Goal: Task Accomplishment & Management: Manage account settings

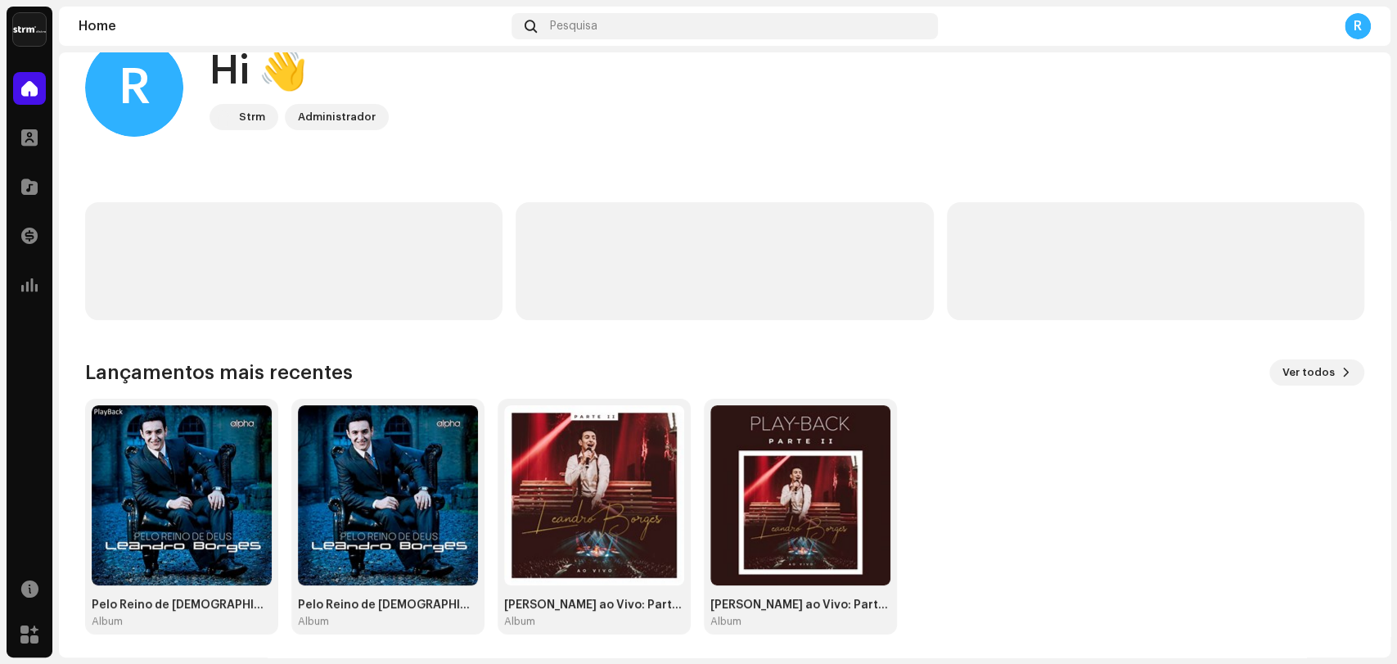
scroll to position [43, 0]
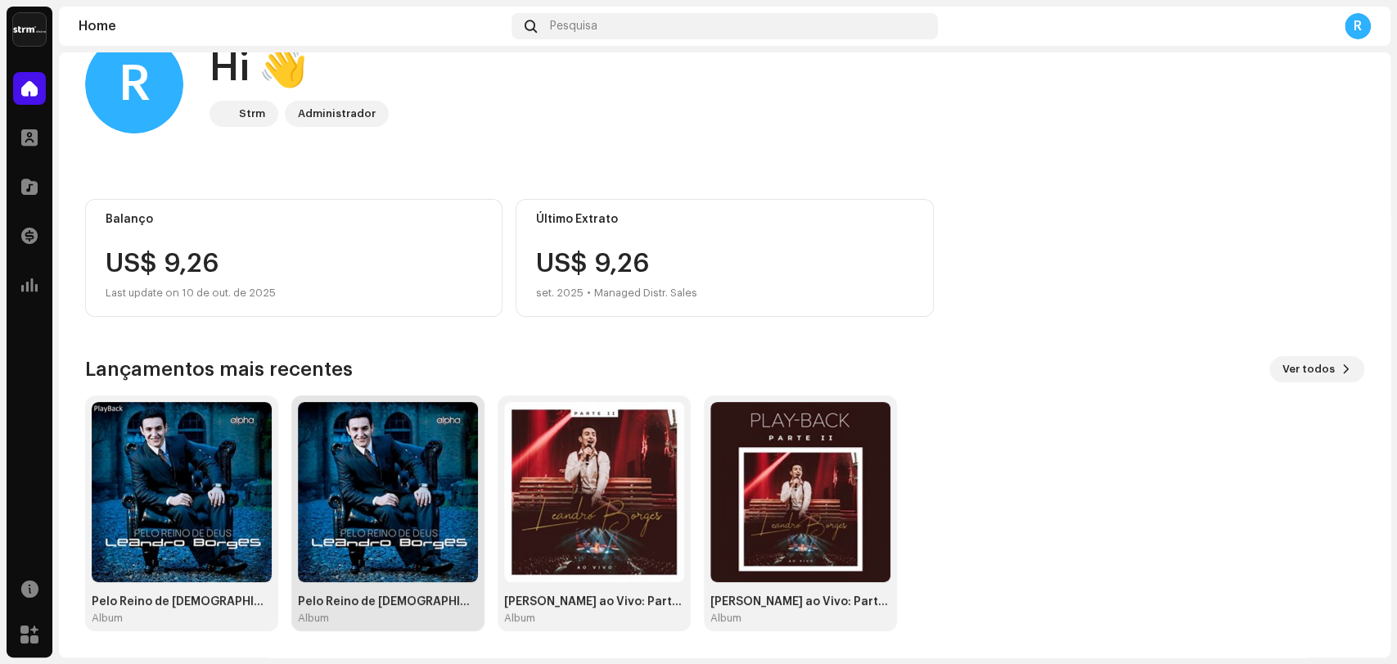
click at [352, 480] on img at bounding box center [388, 492] width 180 height 180
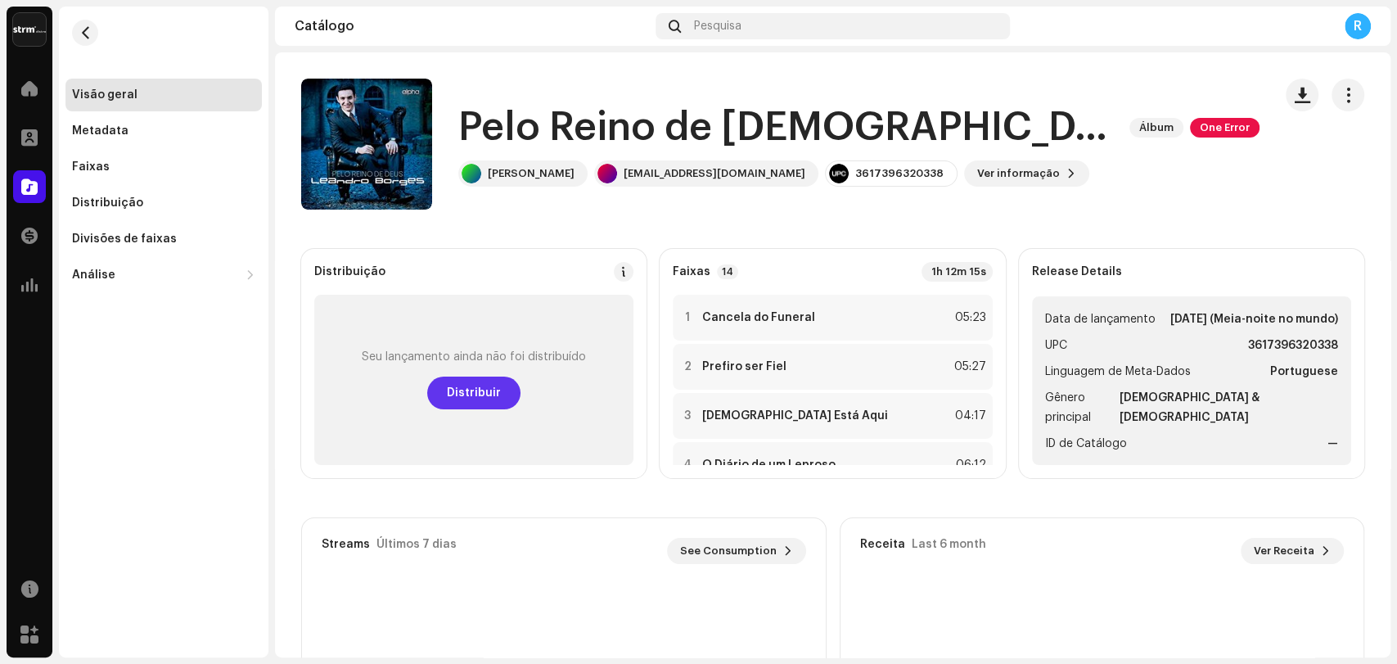
click at [490, 392] on span "Distribuir" at bounding box center [474, 393] width 54 height 33
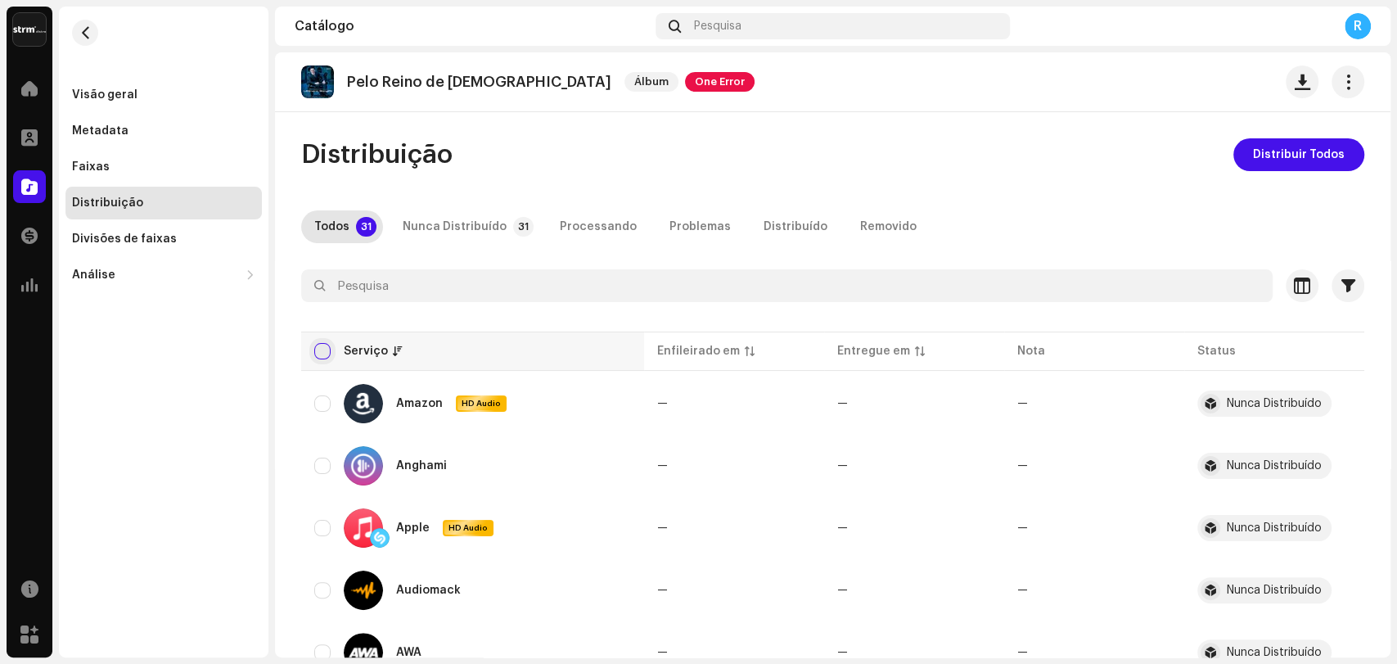
click at [323, 350] on input "checkbox" at bounding box center [322, 351] width 16 height 16
checkbox input "true"
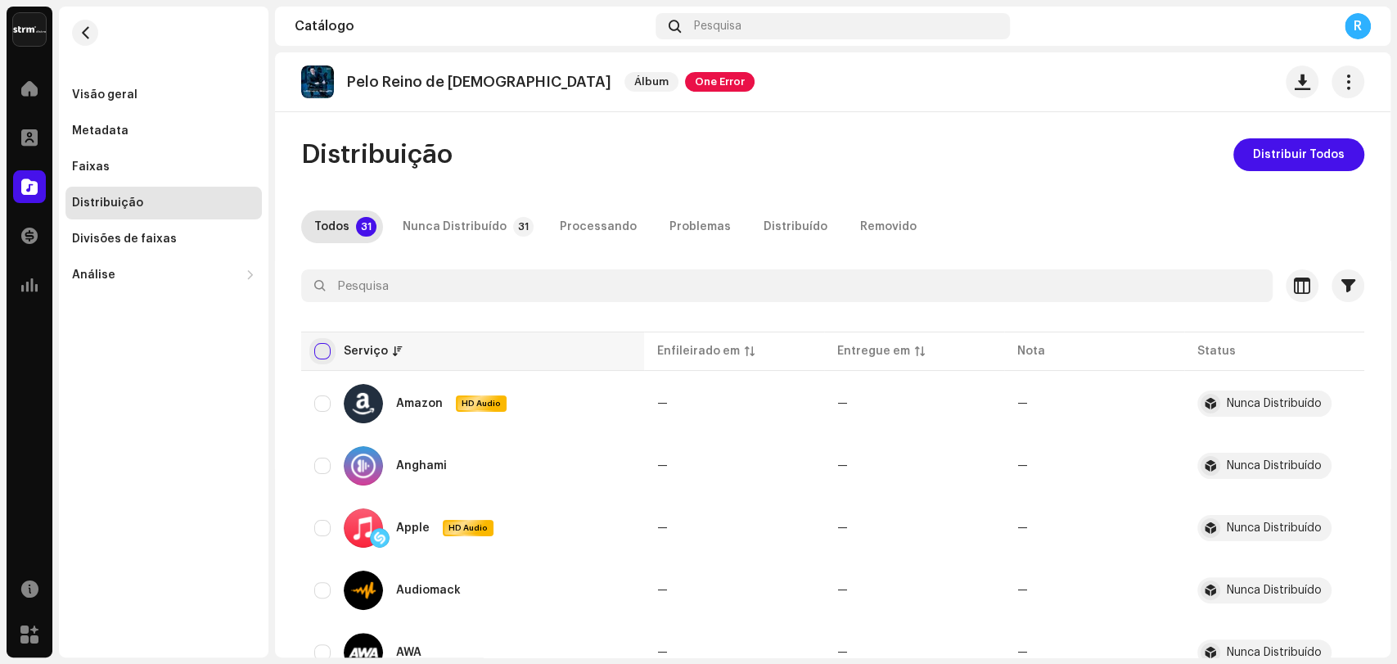
checkbox input "true"
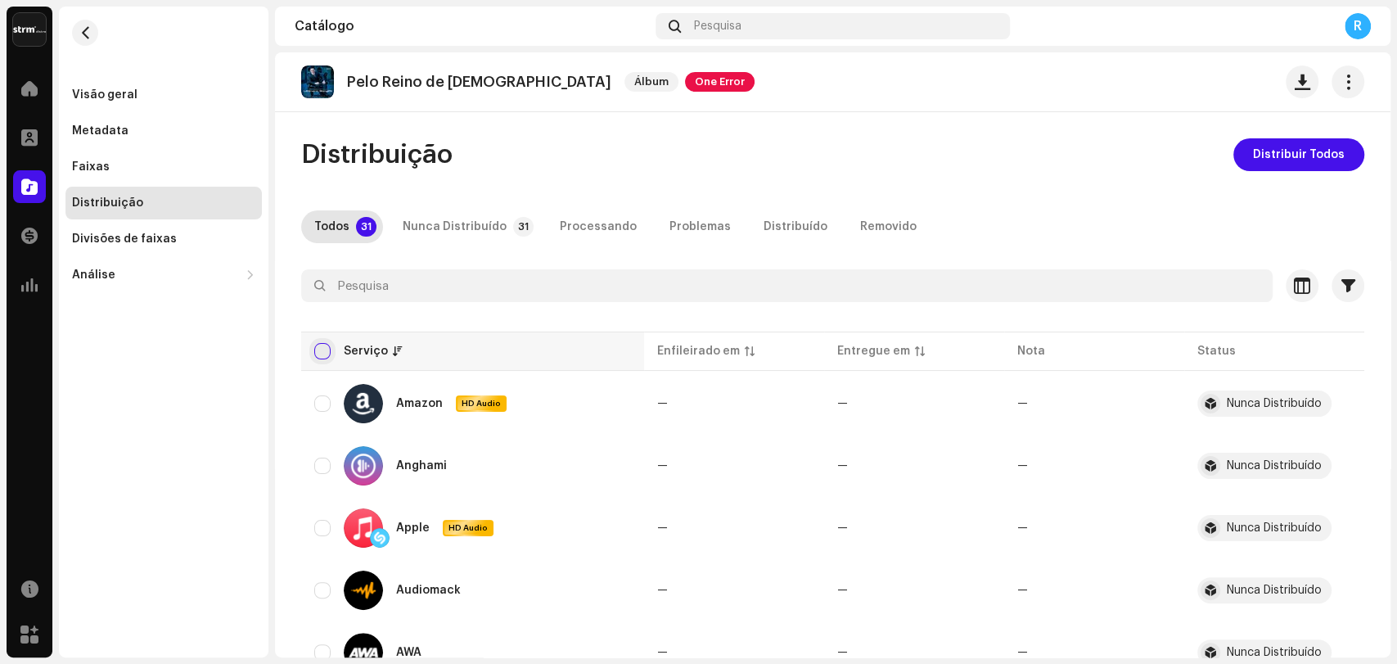
checkbox input "true"
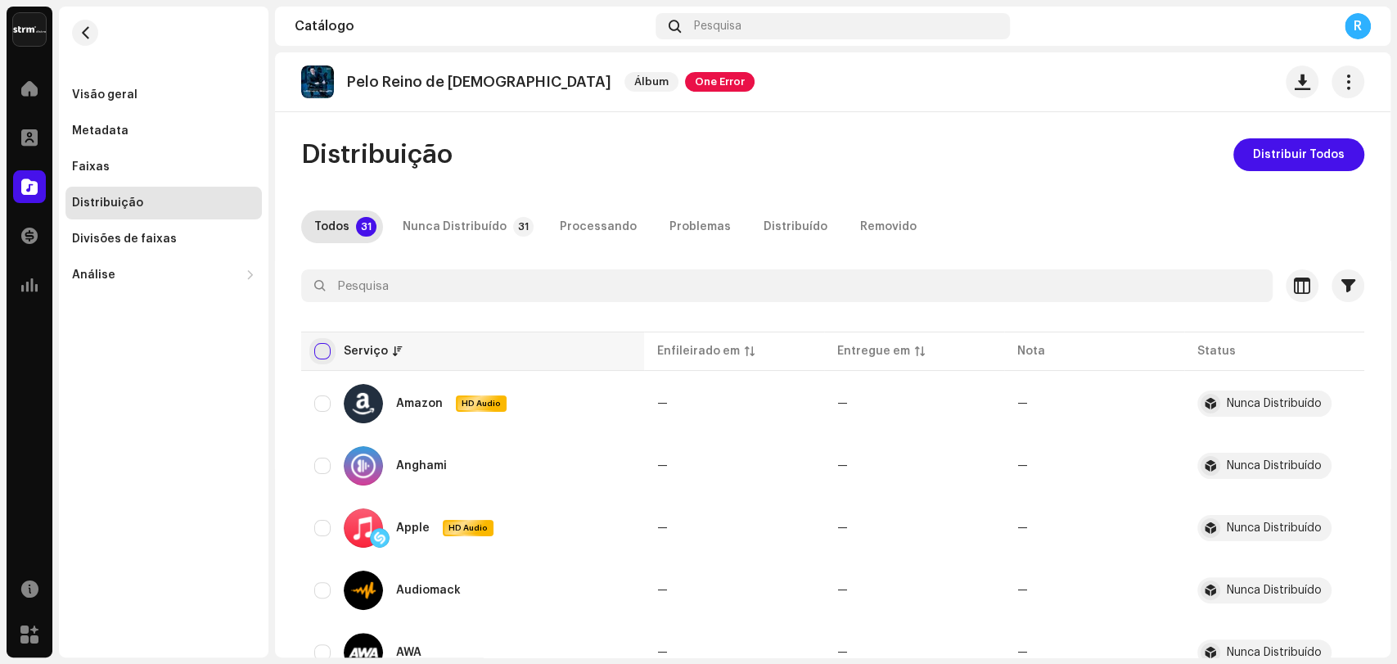
checkbox input "true"
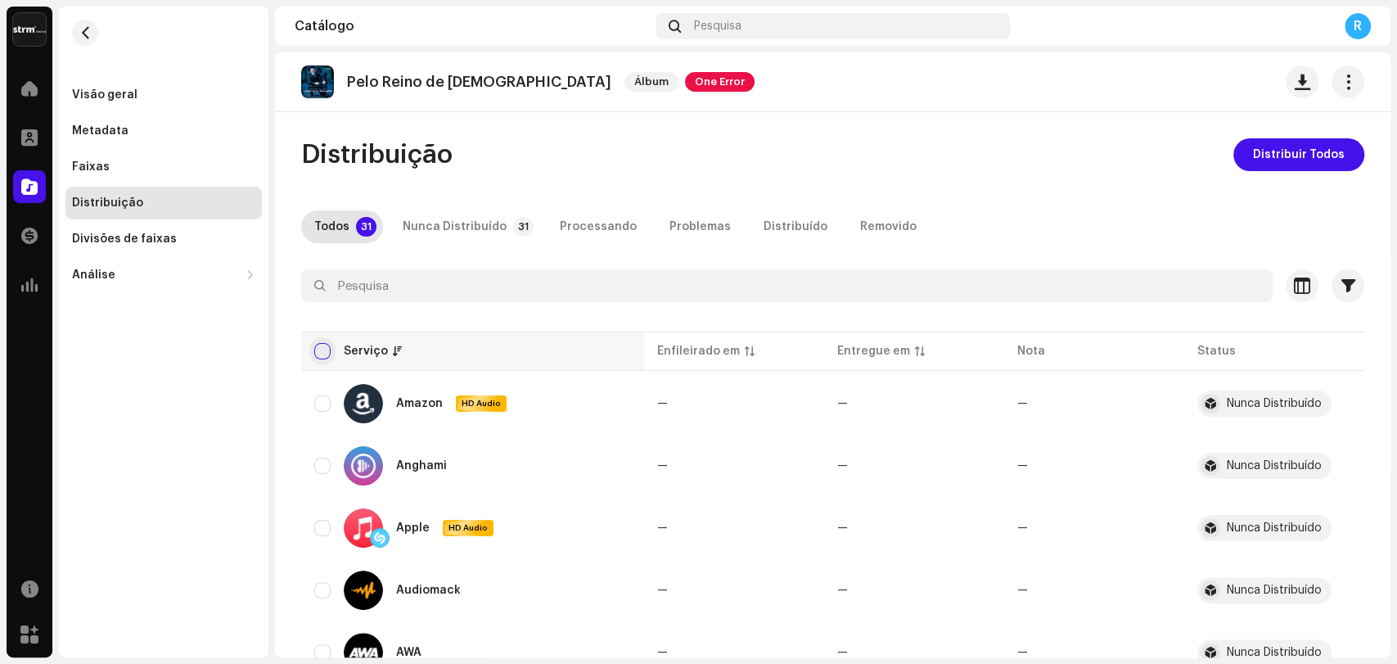
checkbox input "true"
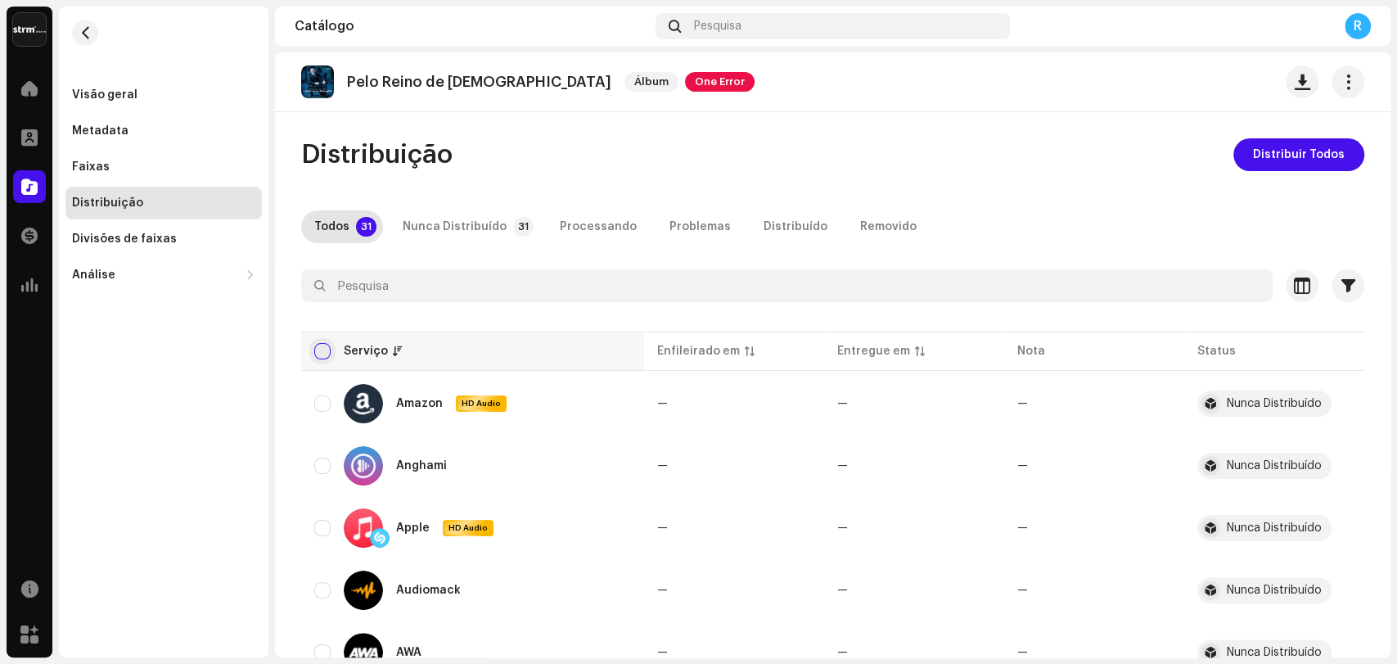
checkbox input "true"
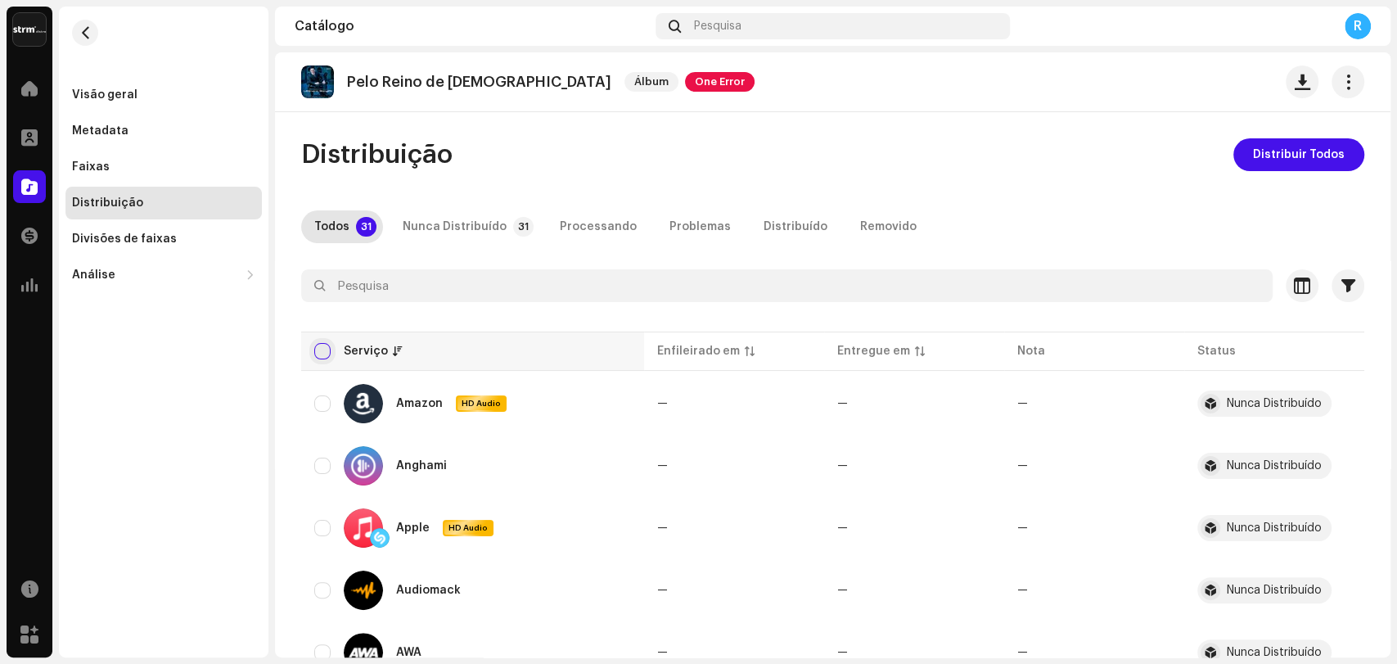
checkbox input "true"
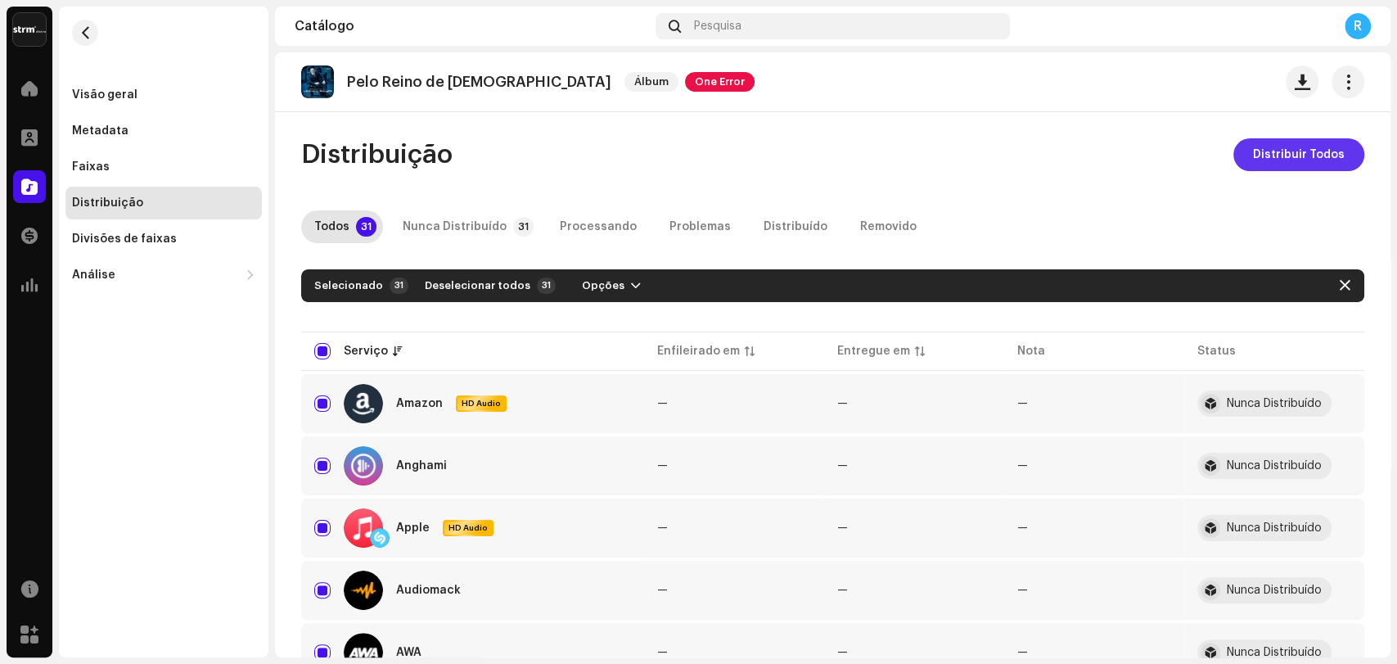
click at [1265, 156] on span "Distribuir Todos" at bounding box center [1299, 154] width 92 height 33
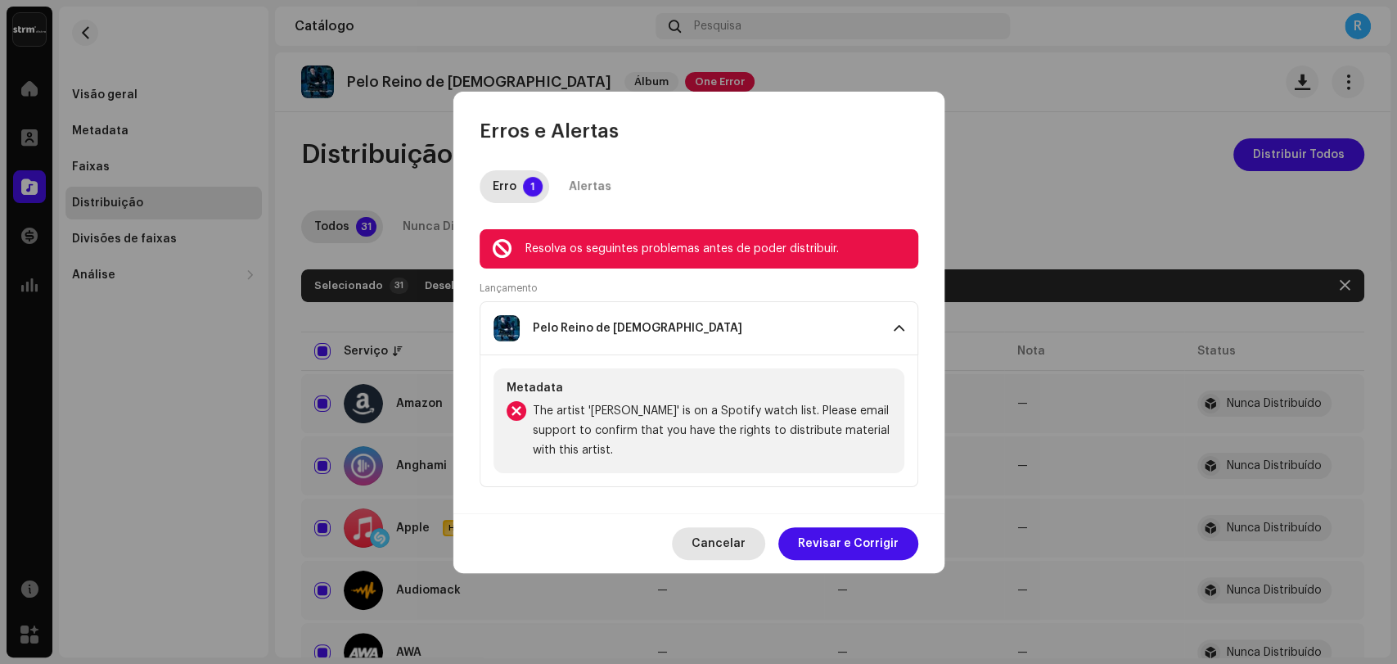
click at [729, 544] on span "Cancelar" at bounding box center [719, 543] width 54 height 33
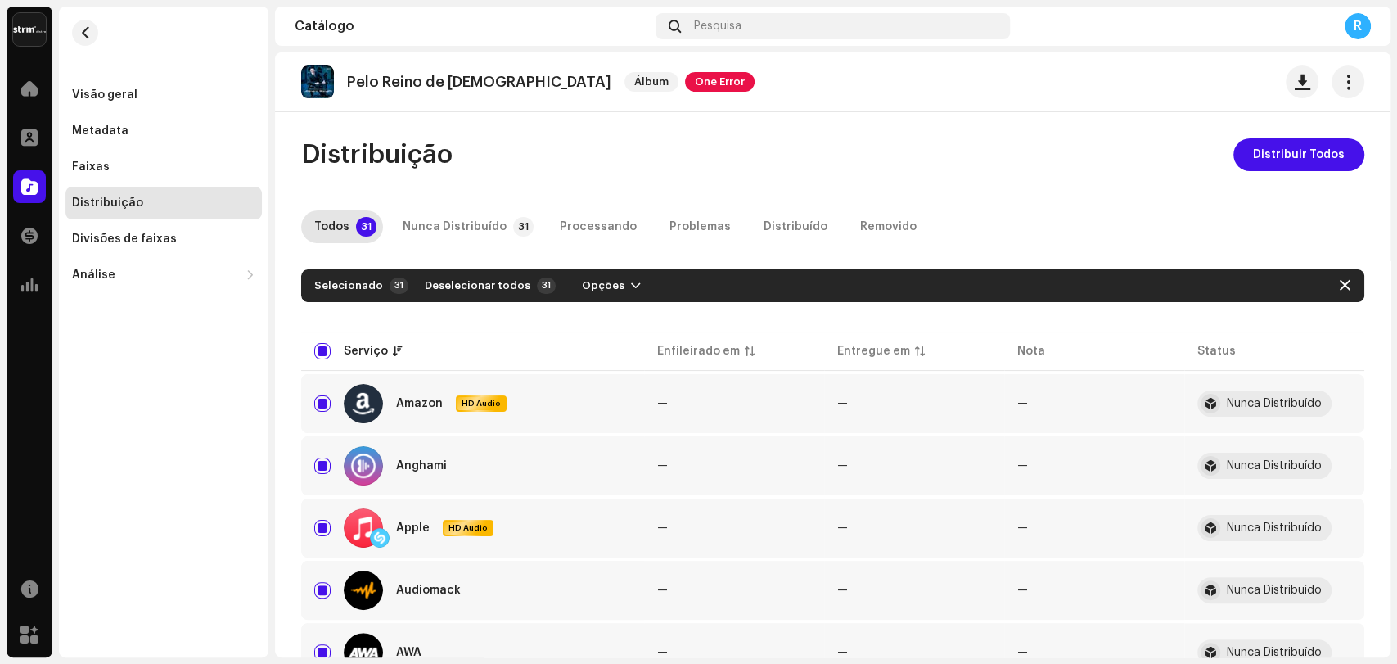
click at [76, 23] on button "button" at bounding box center [85, 33] width 26 height 26
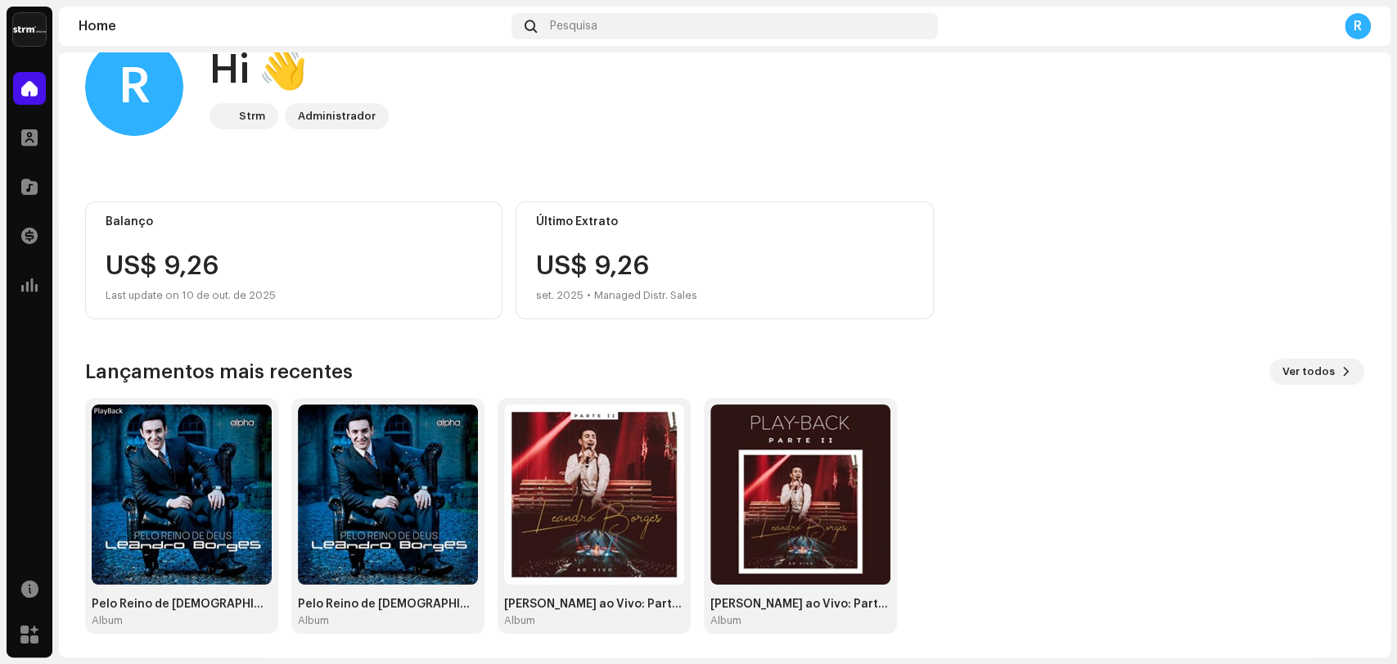
scroll to position [43, 0]
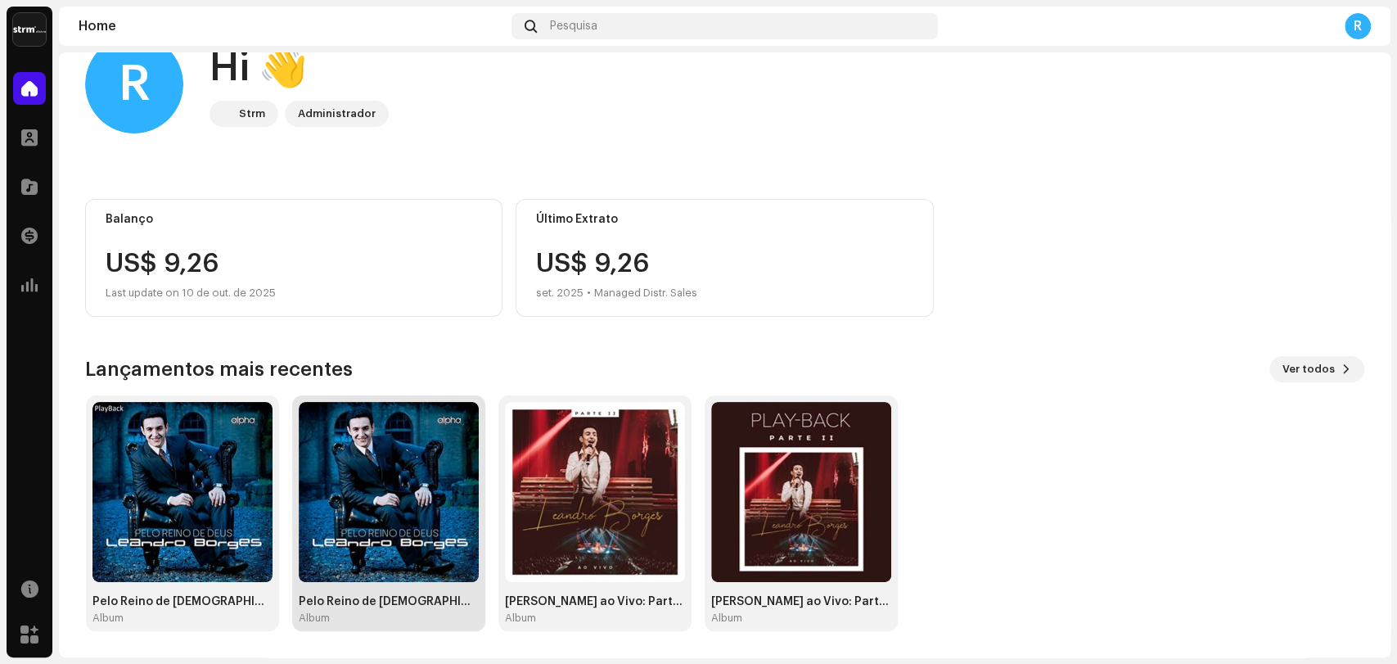
click at [333, 506] on img at bounding box center [389, 492] width 180 height 180
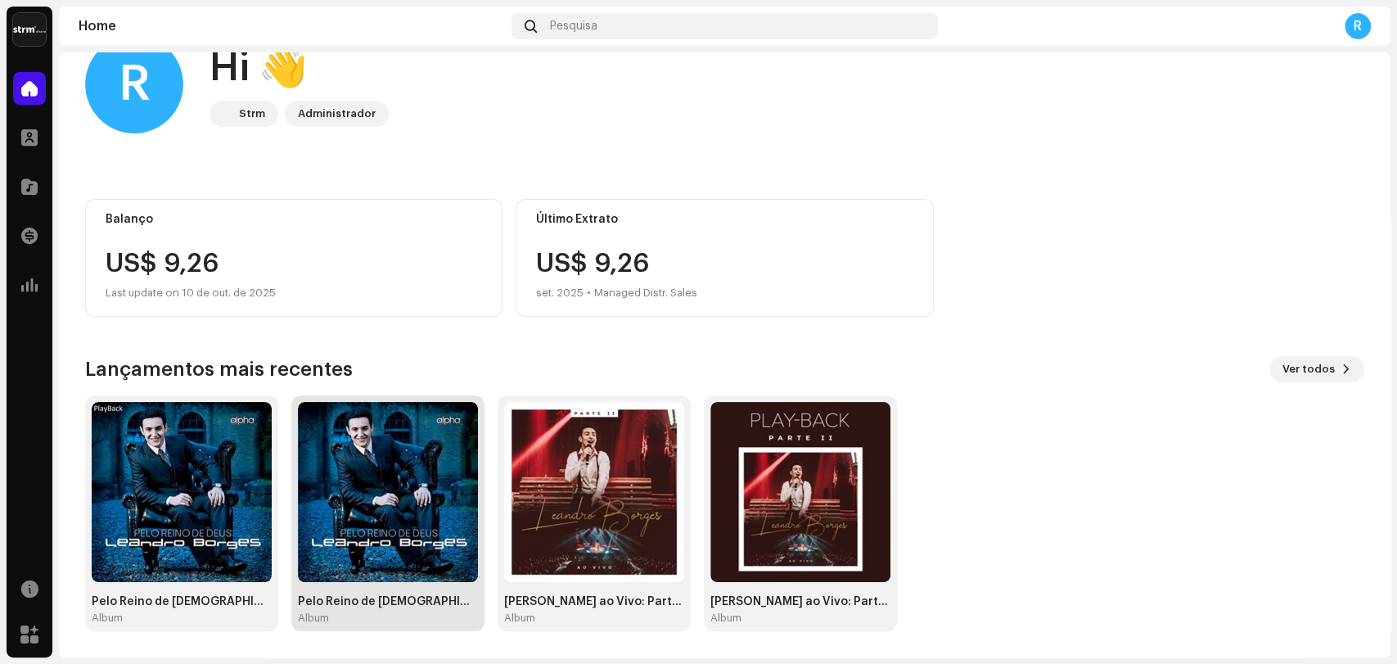
click at [372, 491] on img at bounding box center [388, 492] width 180 height 180
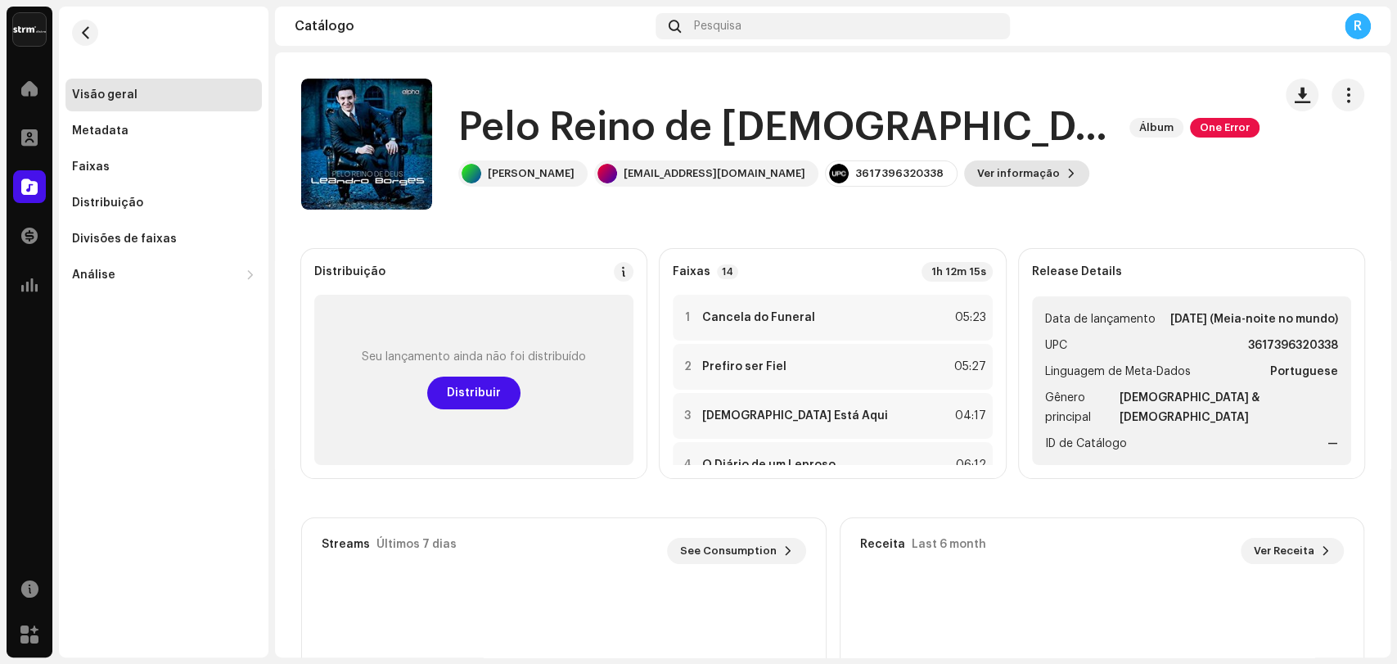
click at [1000, 174] on span "Ver informação" at bounding box center [1018, 173] width 83 height 33
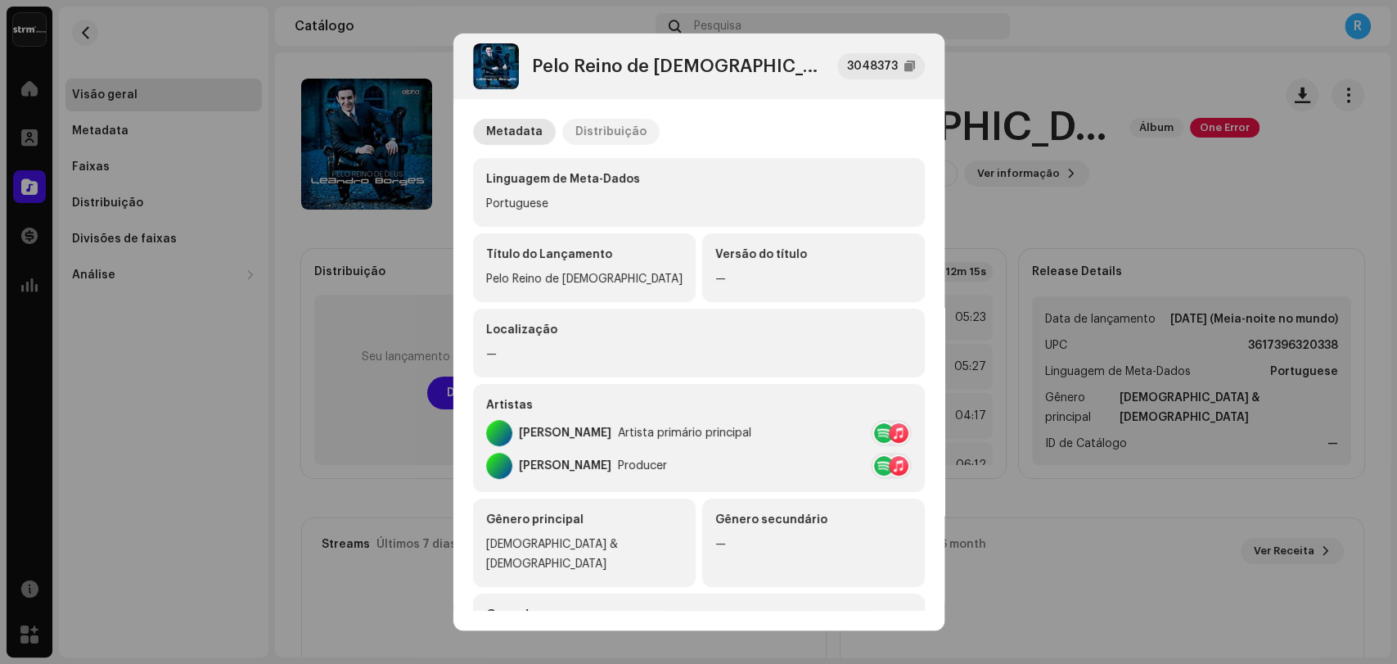
click at [610, 129] on div "Distribuição" at bounding box center [610, 132] width 71 height 26
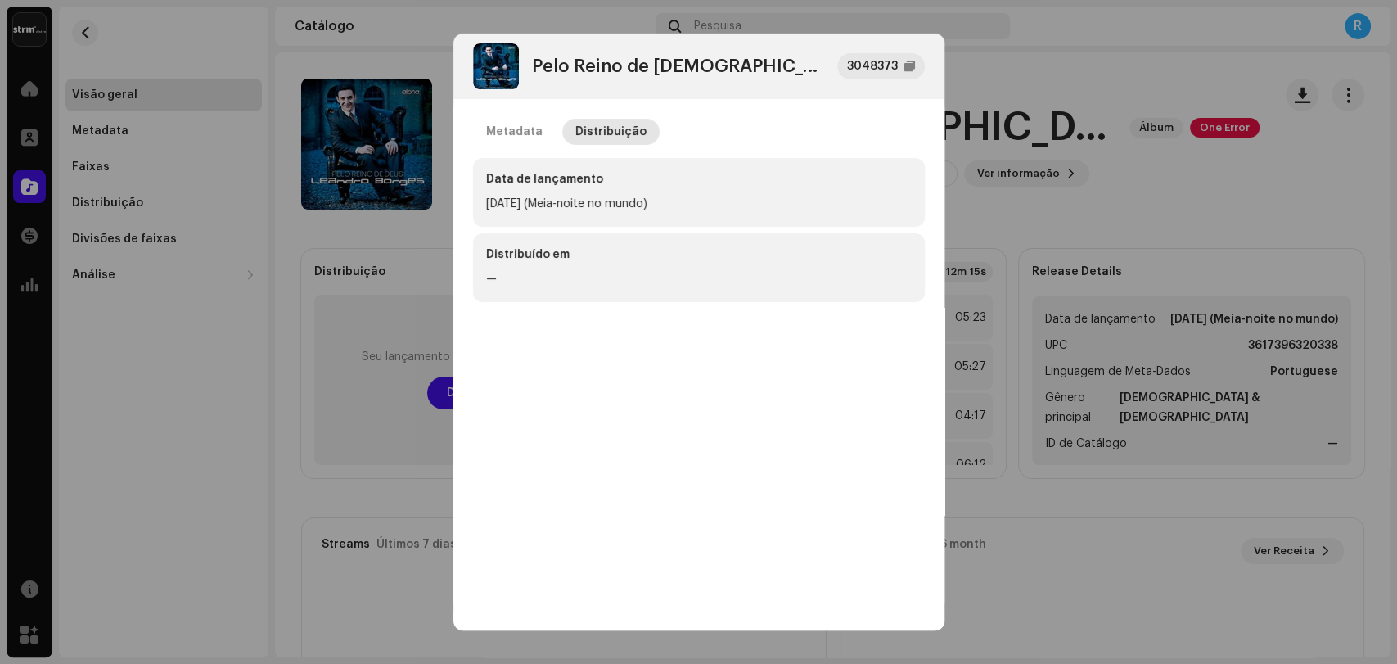
click at [518, 201] on div "[DATE] (Meia-noite no mundo)" at bounding box center [699, 204] width 426 height 20
click at [535, 260] on div "Distribuído em" at bounding box center [699, 257] width 426 height 23
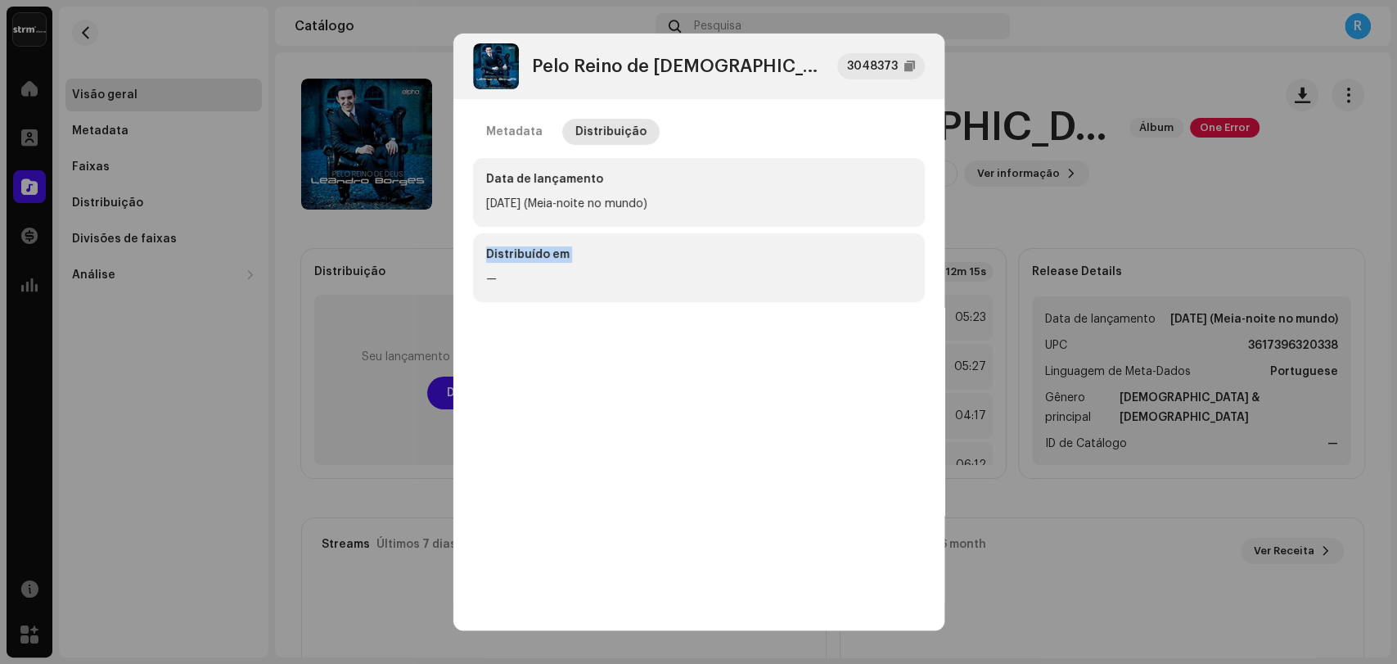
click at [535, 260] on div "Distribuído em" at bounding box center [699, 257] width 426 height 23
click at [521, 144] on div "Metadata" at bounding box center [514, 132] width 56 height 26
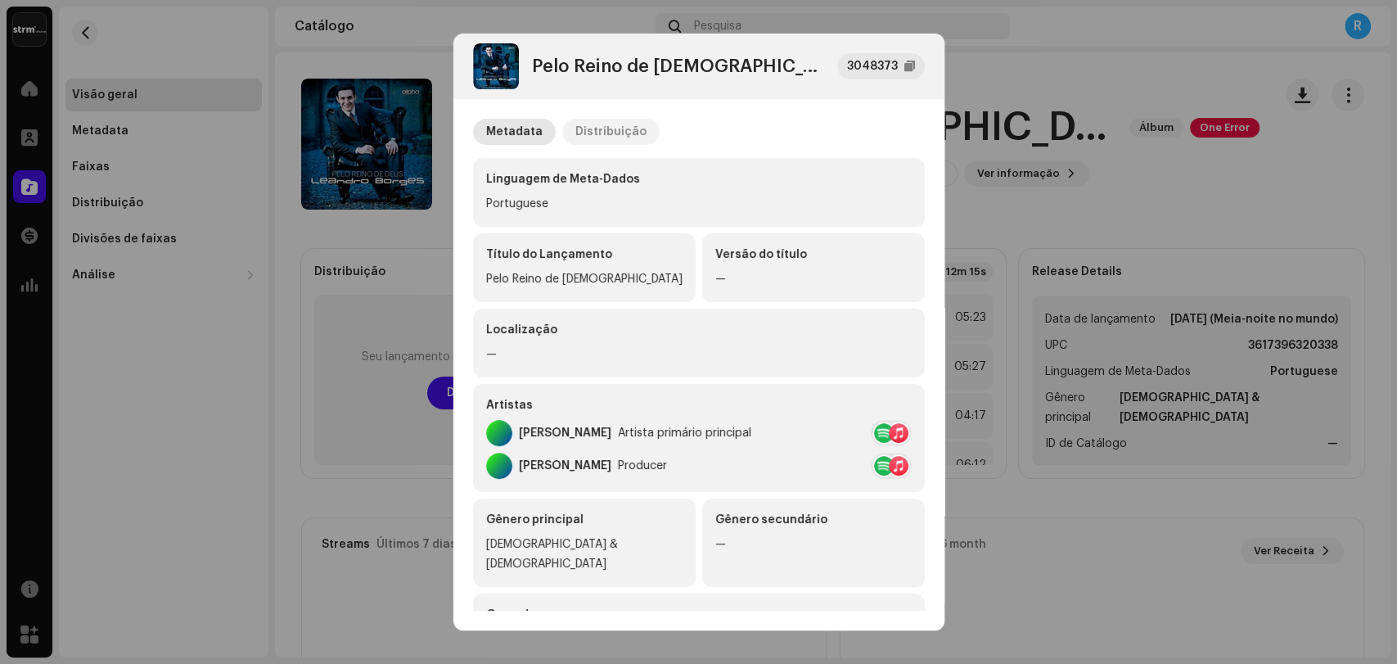
click at [624, 135] on div "Distribuição" at bounding box center [610, 132] width 71 height 26
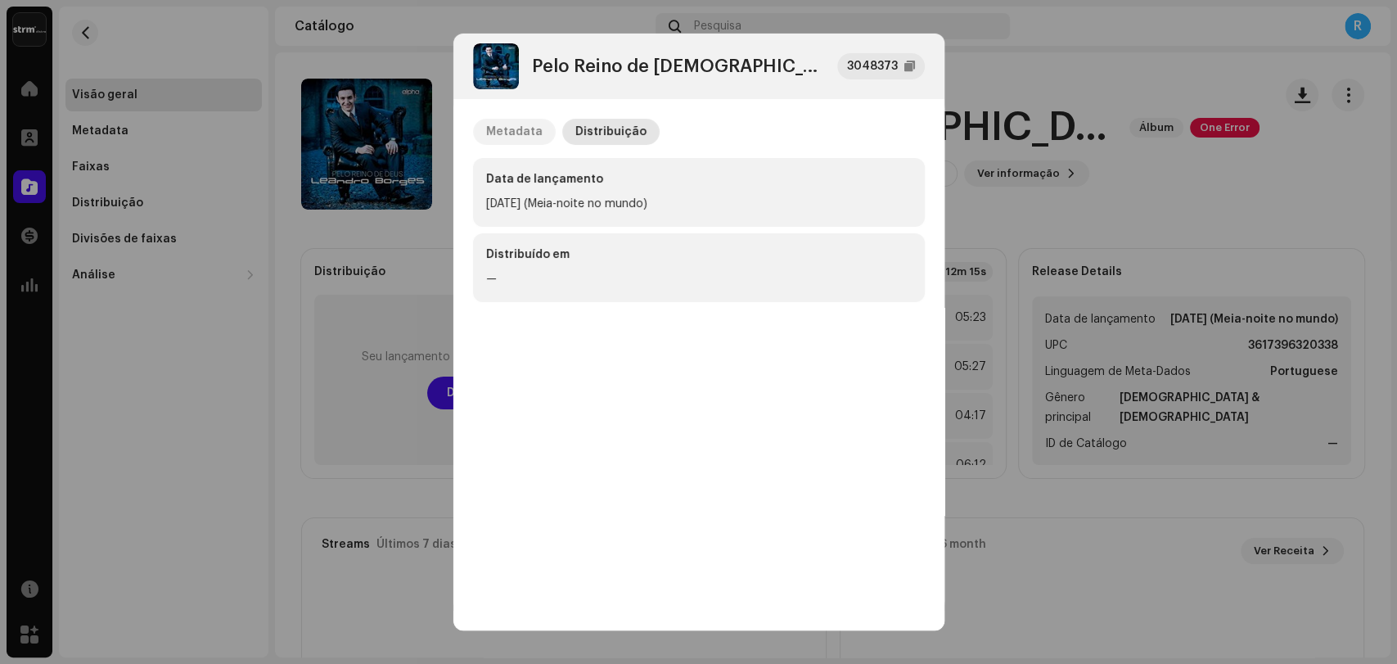
click at [531, 136] on div "Metadata" at bounding box center [514, 132] width 56 height 26
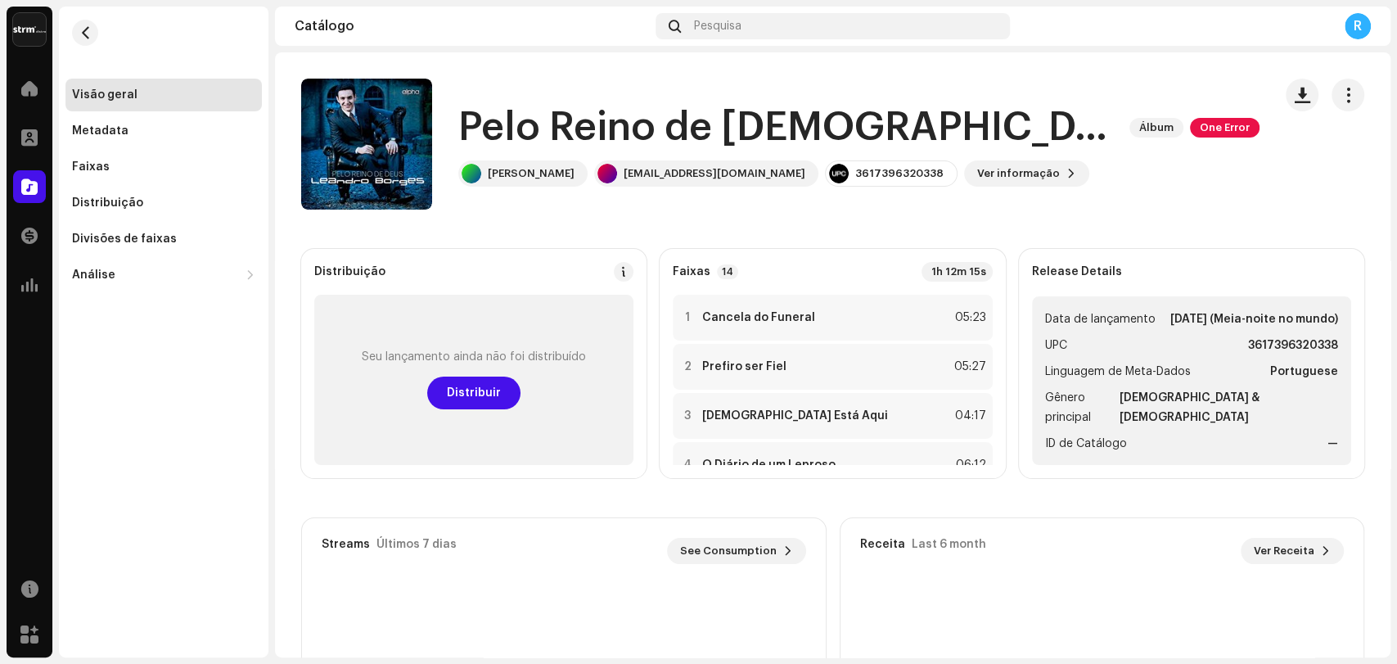
click at [1084, 106] on div "Pelo Reino de Deus 3048373 Metadata Distribuição Linguagem de Meta-Dados Portug…" at bounding box center [698, 332] width 1397 height 664
click at [21, 83] on span at bounding box center [29, 88] width 16 height 13
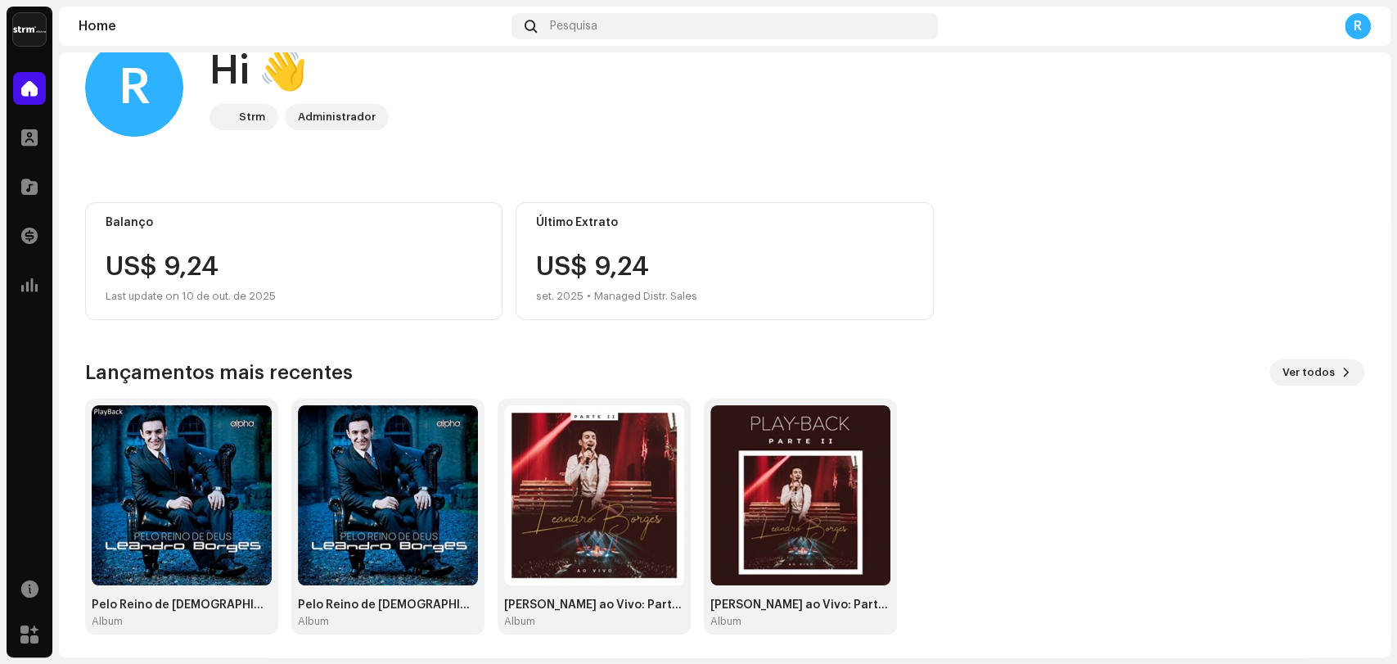
scroll to position [43, 0]
